Goal: Task Accomplishment & Management: Complete application form

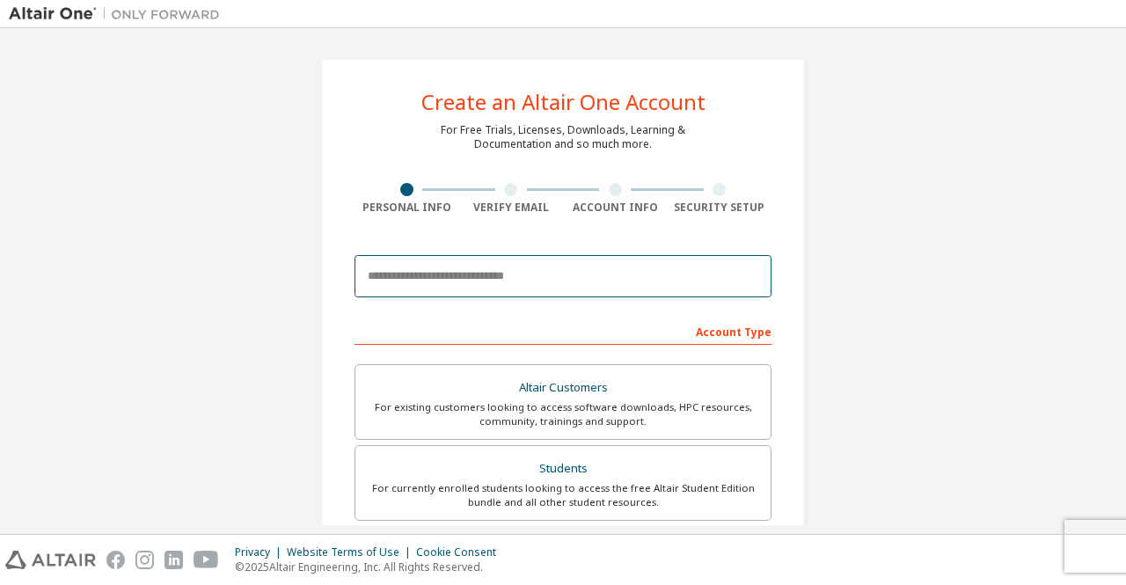
click at [481, 279] on input "email" at bounding box center [563, 276] width 417 height 42
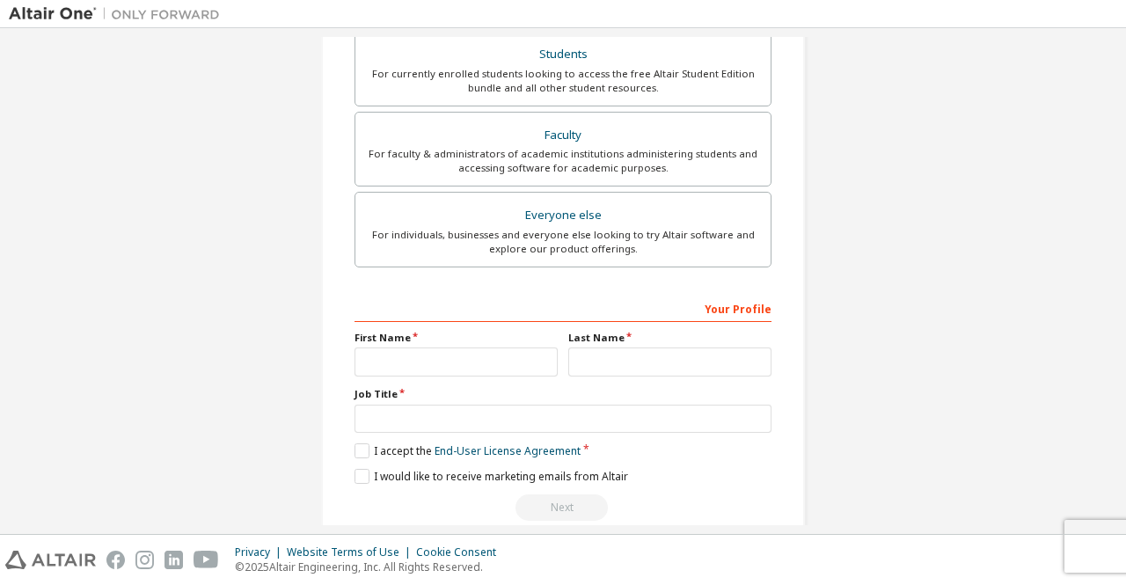
scroll to position [438, 0]
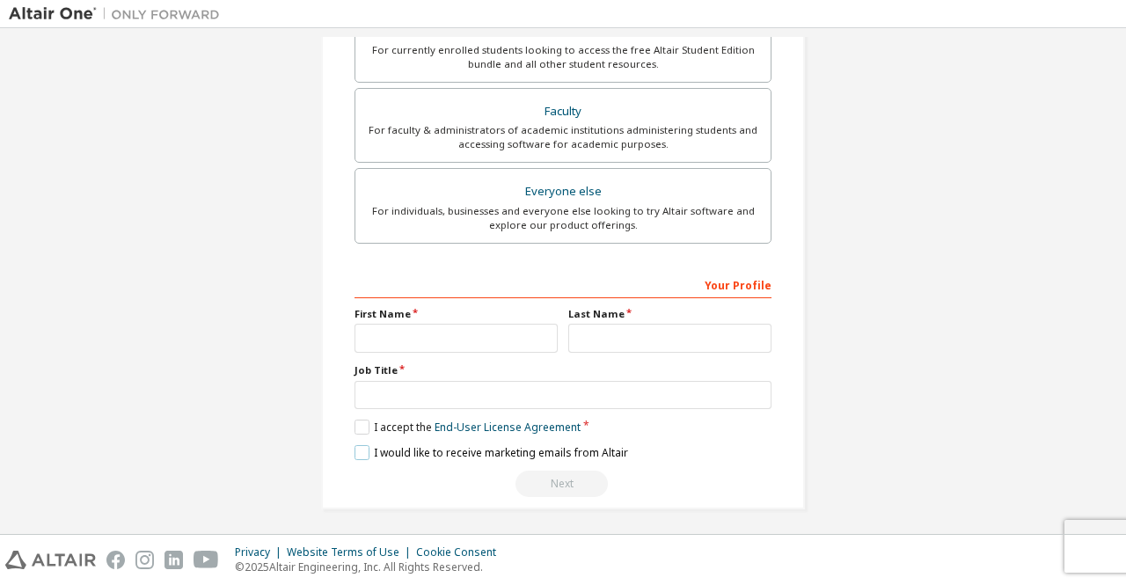
click at [370, 449] on label "I would like to receive marketing emails from Altair" at bounding box center [492, 452] width 274 height 15
click at [373, 420] on label "I accept the End-User License Agreement" at bounding box center [468, 427] width 226 height 15
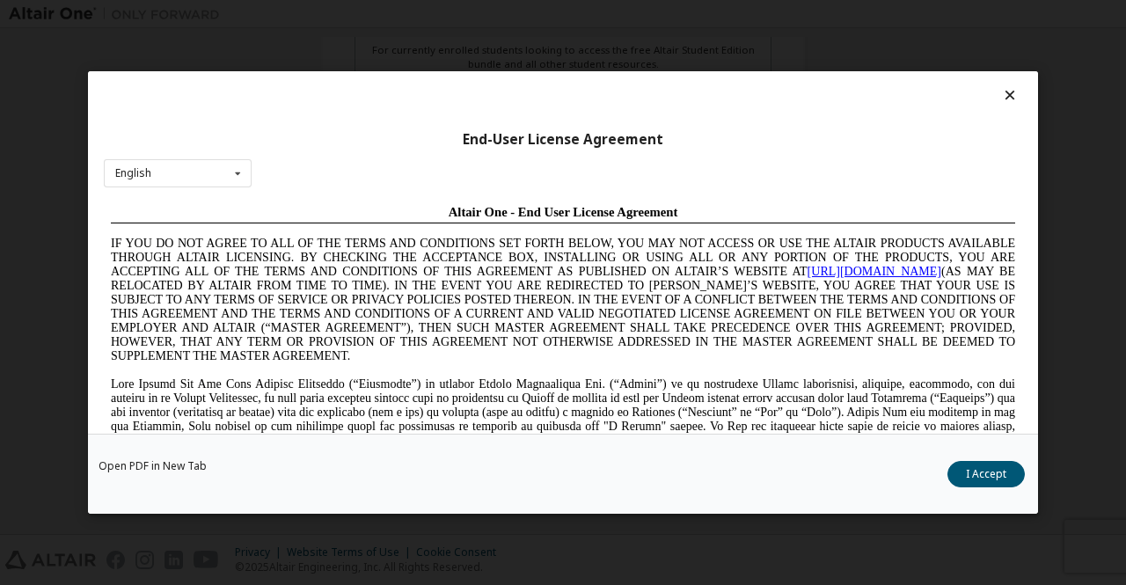
scroll to position [0, 0]
click at [1082, 145] on div "End-User License Agreement English English Chinese French German Japanese Korea…" at bounding box center [563, 292] width 1126 height 585
click at [1001, 99] on icon at bounding box center [1010, 95] width 18 height 16
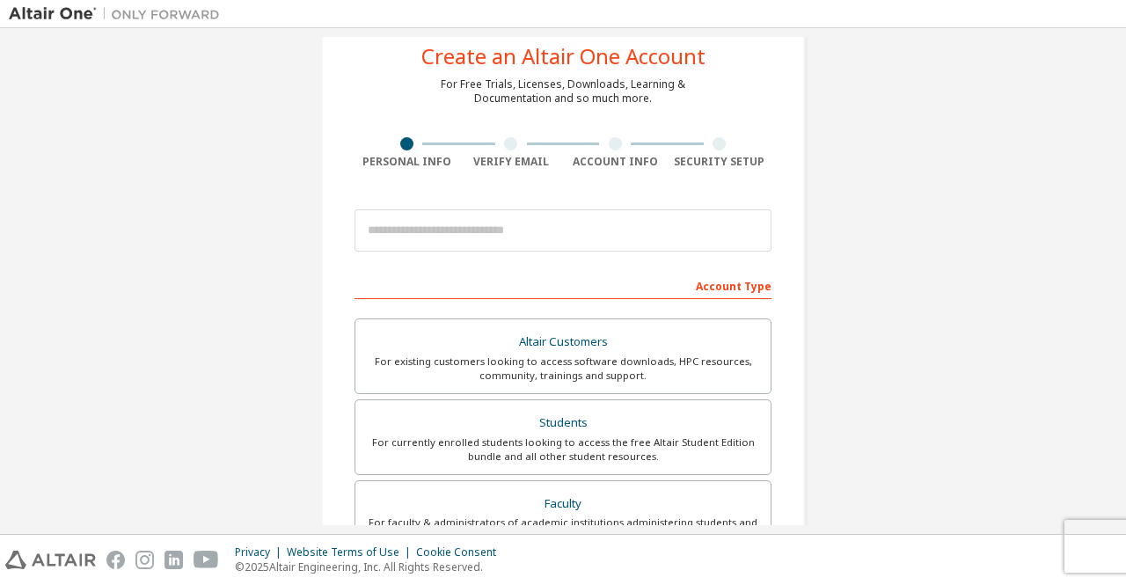
scroll to position [46, 0]
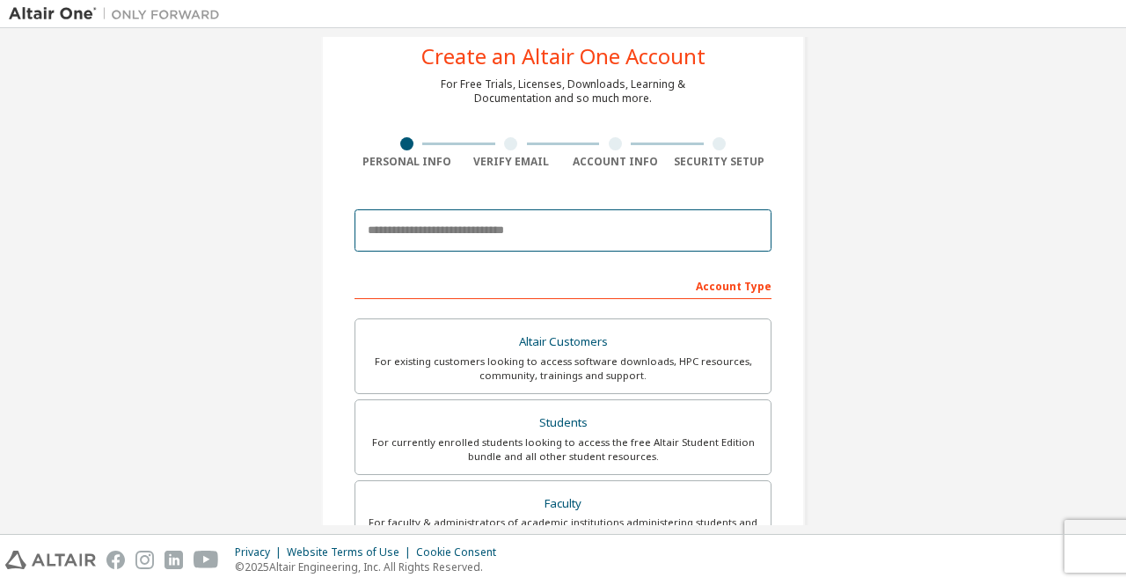
click at [463, 232] on input "email" at bounding box center [563, 230] width 417 height 42
type input "**********"
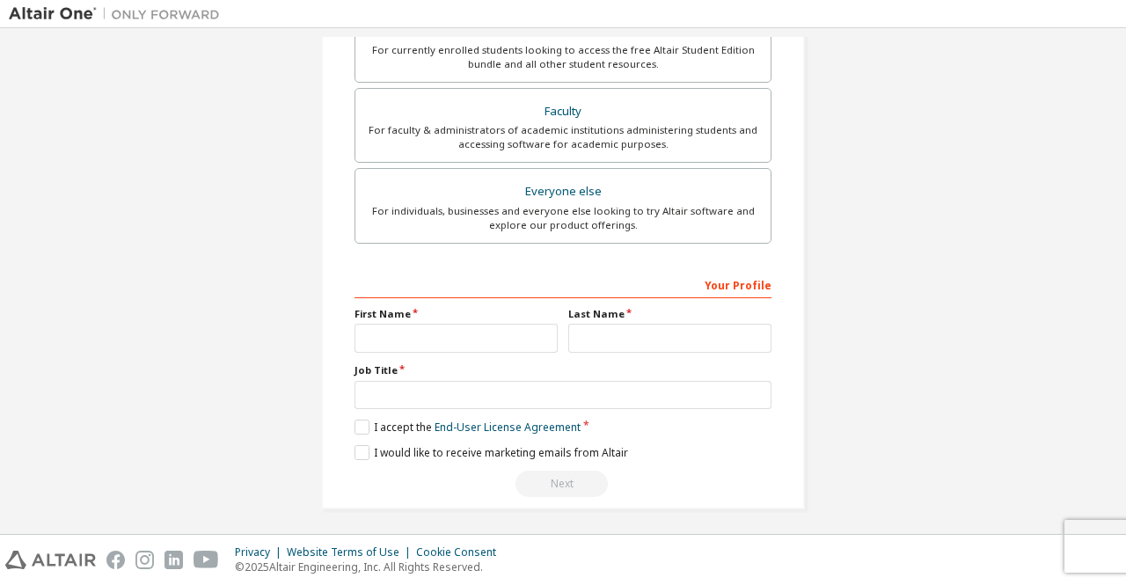
scroll to position [0, 0]
